Goal: Task Accomplishment & Management: Manage account settings

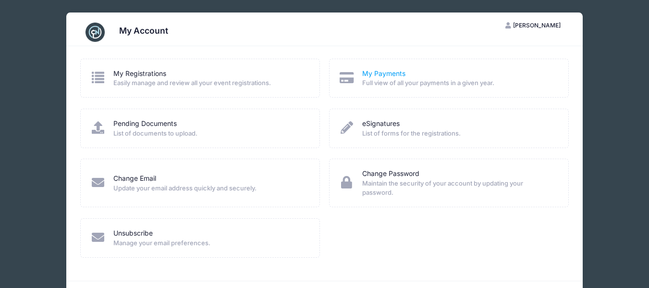
click at [383, 74] on link "My Payments" at bounding box center [383, 74] width 43 height 10
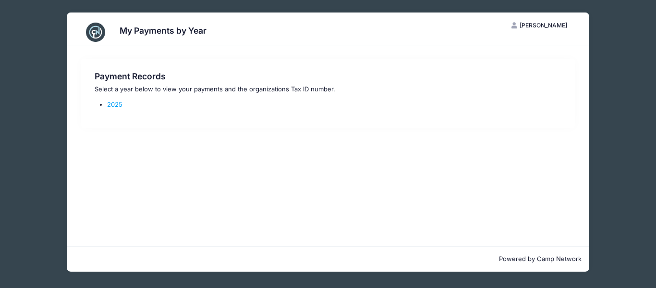
click at [116, 100] on div "Payment Records Select a year below to view your payments and the organizations…" at bounding box center [328, 93] width 476 height 45
click at [118, 104] on link "2025" at bounding box center [114, 104] width 15 height 8
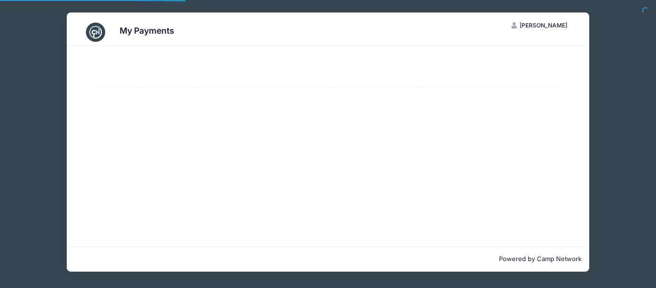
select select "10"
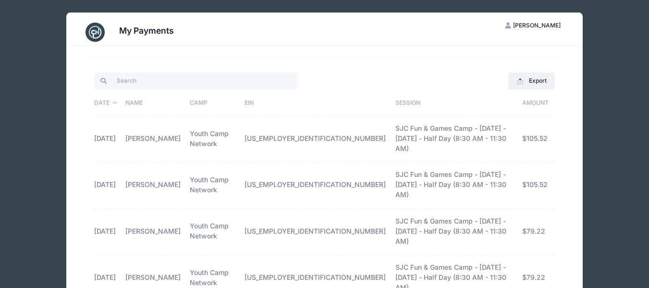
click at [118, 104] on th "Date" at bounding box center [107, 103] width 26 height 25
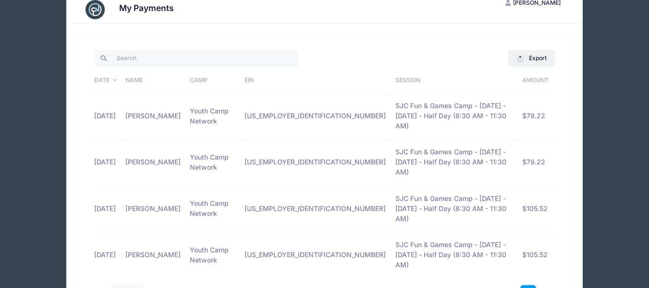
scroll to position [23, 0]
click at [536, 61] on button "Export" at bounding box center [531, 57] width 47 height 16
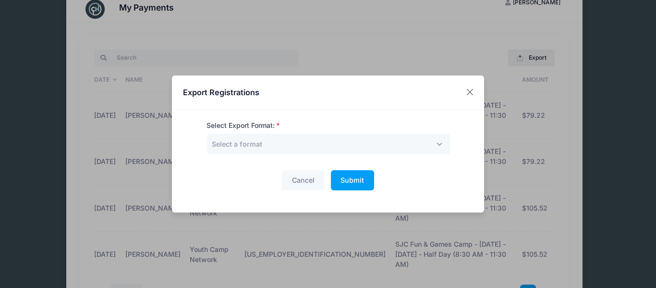
click at [428, 158] on form "Select Export Format: Excel CSV Print Select a format Cancel Submit Please wait…" at bounding box center [327, 156] width 243 height 70
click at [438, 141] on span "Select a format" at bounding box center [327, 143] width 243 height 21
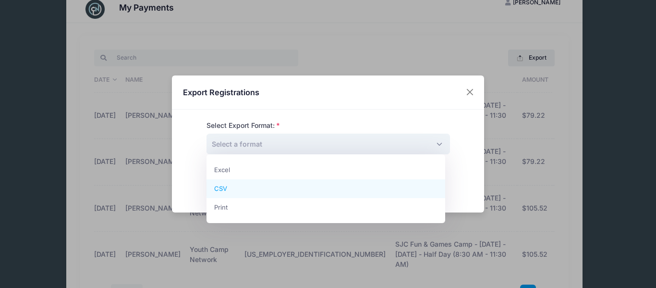
select select "csv"
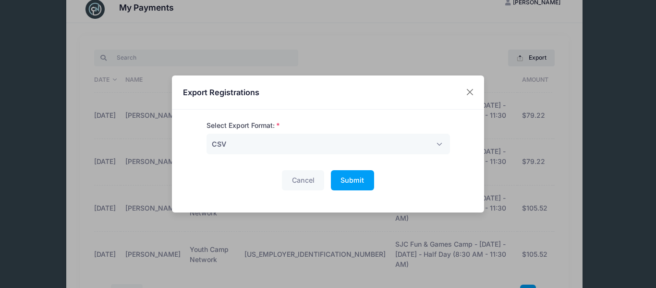
click at [374, 175] on div "Cancel Submit Please wait..." at bounding box center [327, 180] width 243 height 21
click at [356, 181] on span "Submit" at bounding box center [352, 180] width 24 height 8
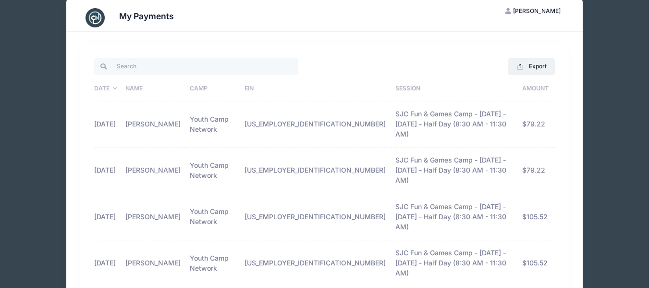
scroll to position [0, 0]
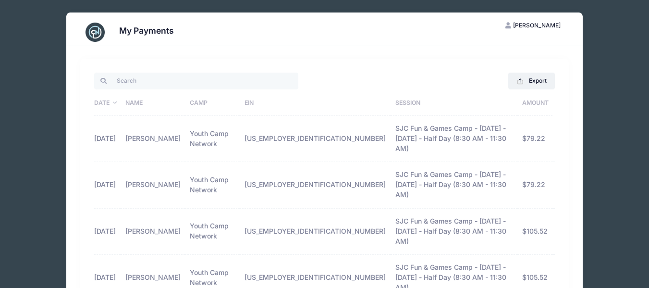
drag, startPoint x: 573, startPoint y: 2, endPoint x: 289, endPoint y: 72, distance: 292.8
click at [296, 69] on div "My Payments LN Lisa Niemeyer My Account Logout Export Excel CSV Print Date Name…" at bounding box center [324, 196] width 517 height 368
